Goal: Navigation & Orientation: Find specific page/section

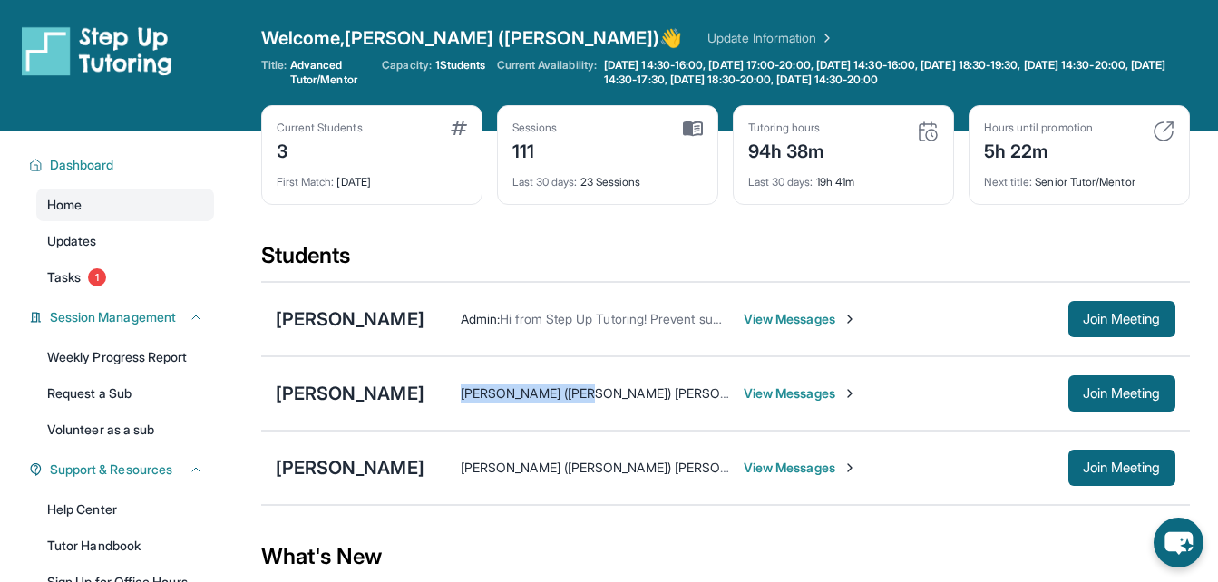
drag, startPoint x: 597, startPoint y: 426, endPoint x: 415, endPoint y: 362, distance: 192.5
click at [415, 362] on div "[PERSON_NAME] [PERSON_NAME] ([PERSON_NAME]) [PERSON_NAME] : I have a meeting op…" at bounding box center [725, 393] width 929 height 74
